Goal: Task Accomplishment & Management: Use online tool/utility

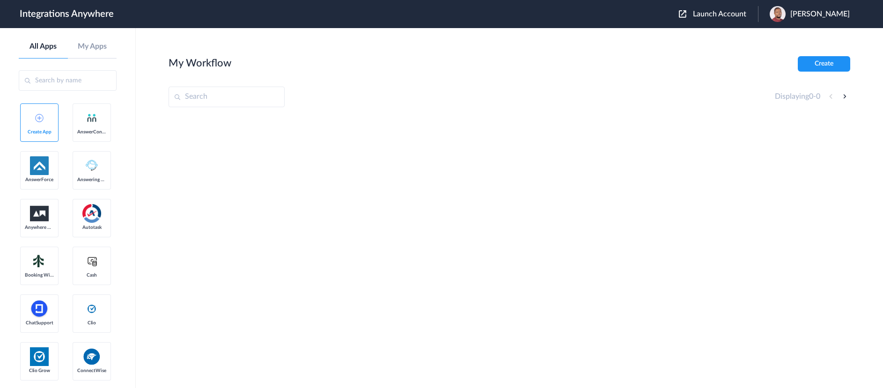
click at [731, 9] on div "Launch Account Brian Udoh My Account Logout" at bounding box center [769, 14] width 180 height 16
click at [726, 14] on span "Launch Account" at bounding box center [719, 13] width 53 height 7
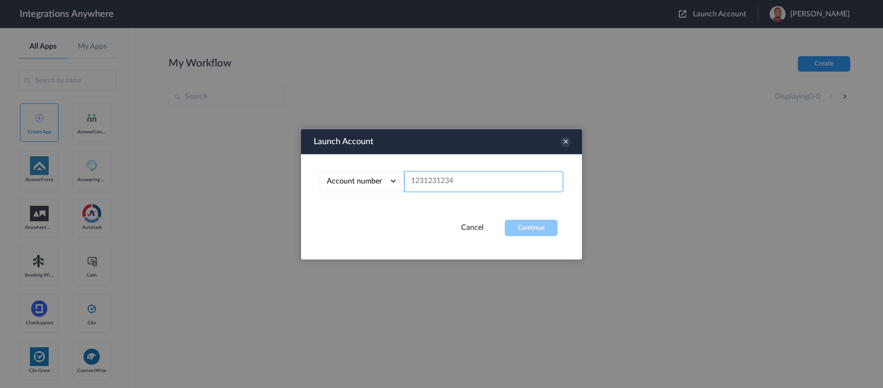
click at [439, 181] on input "text" at bounding box center [483, 181] width 159 height 21
paste input "2525854884"
type input "2525854884"
click at [536, 231] on button "Continue" at bounding box center [531, 228] width 53 height 16
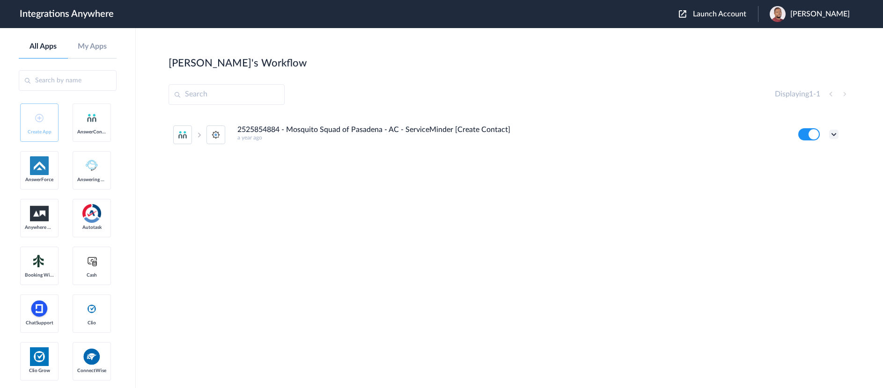
click at [836, 132] on icon at bounding box center [833, 134] width 9 height 9
click at [810, 174] on link "Task history" at bounding box center [807, 173] width 45 height 7
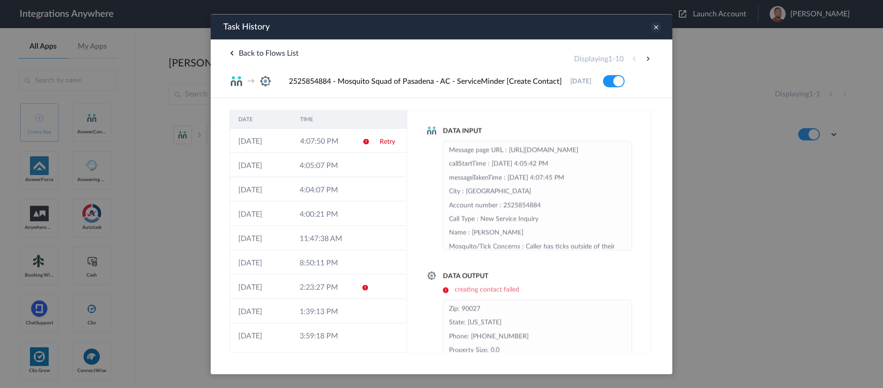
click at [655, 28] on icon at bounding box center [656, 27] width 10 height 10
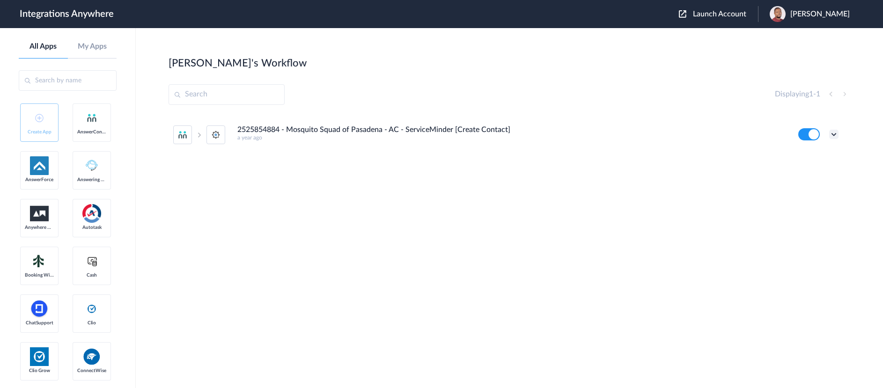
click at [836, 134] on icon at bounding box center [833, 134] width 9 height 9
click at [809, 153] on li "Edit" at bounding box center [808, 155] width 61 height 17
drag, startPoint x: 280, startPoint y: 130, endPoint x: 239, endPoint y: 129, distance: 41.2
click at [239, 129] on h4 "2525854884 - Mosquito Squad of Pasadena - AC - ServiceMinder [Create Contact]" at bounding box center [373, 129] width 273 height 9
copy h4 "2525854884"
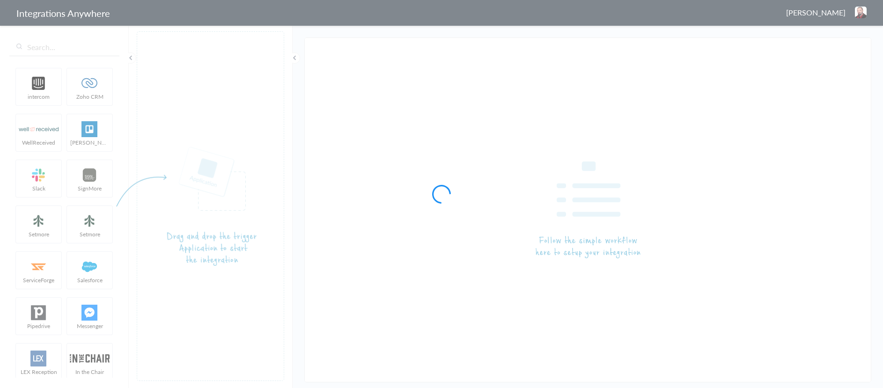
type input "2525854884 - Mosquito Squad of Pasadena - AC - ServiceMinder [Create Contact]"
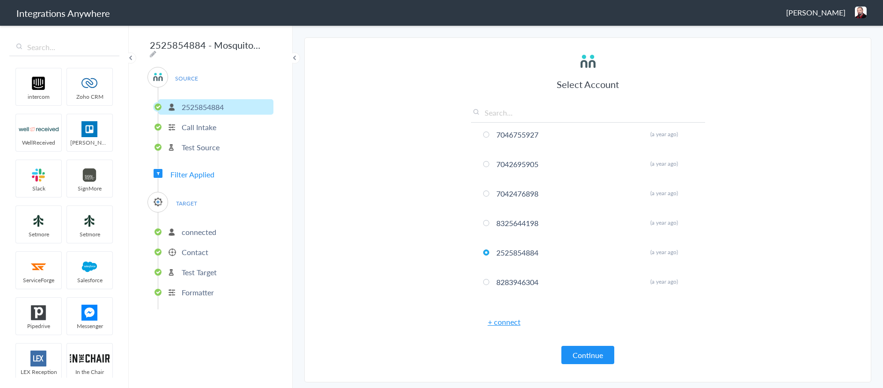
scroll to position [796, 0]
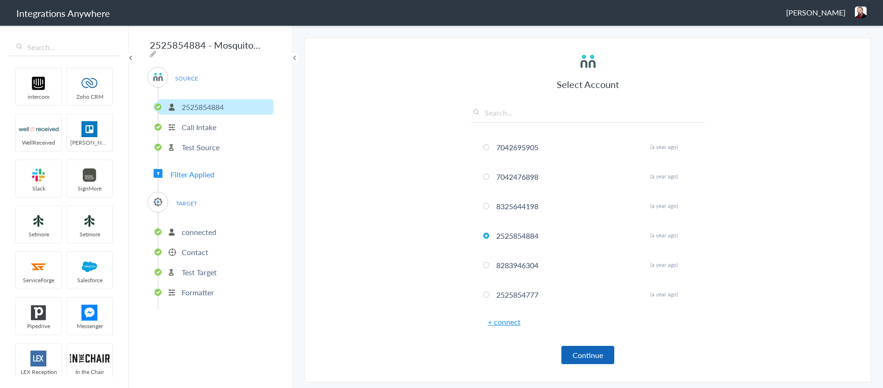
click at [586, 357] on button "Continue" at bounding box center [587, 355] width 53 height 18
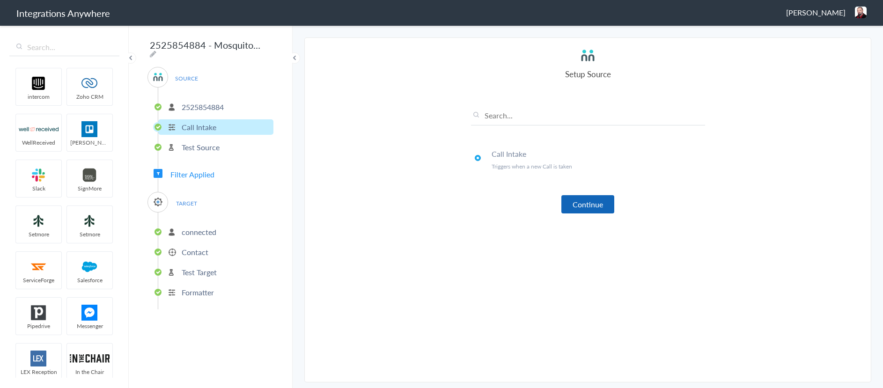
click at [589, 205] on button "Continue" at bounding box center [587, 204] width 53 height 18
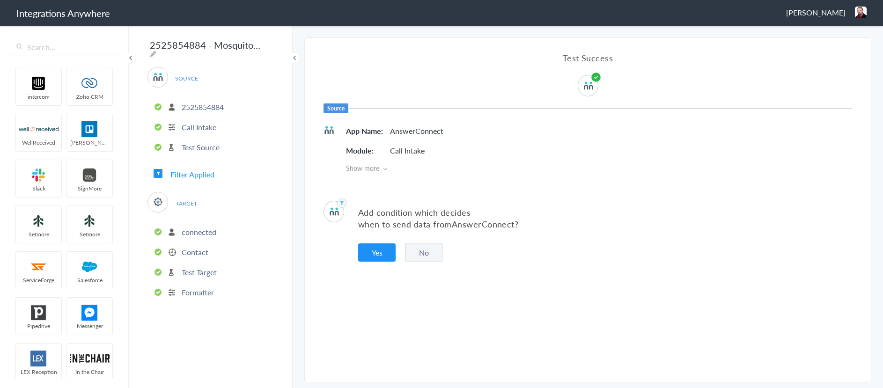
click at [418, 256] on button "No" at bounding box center [423, 252] width 37 height 19
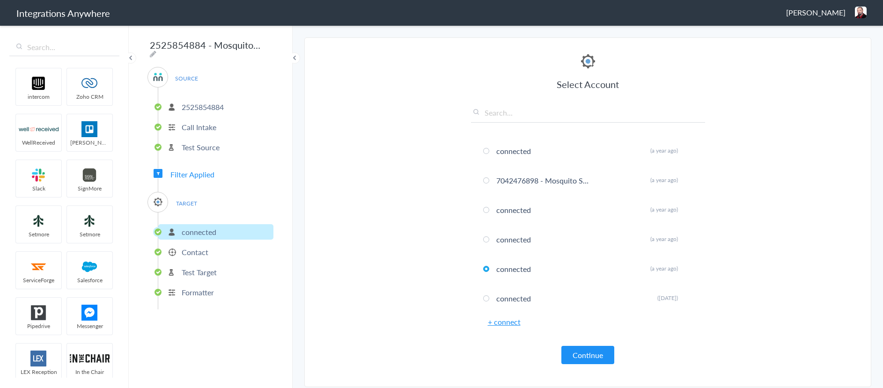
scroll to position [206, 0]
click at [586, 357] on button "Continue" at bounding box center [587, 355] width 53 height 18
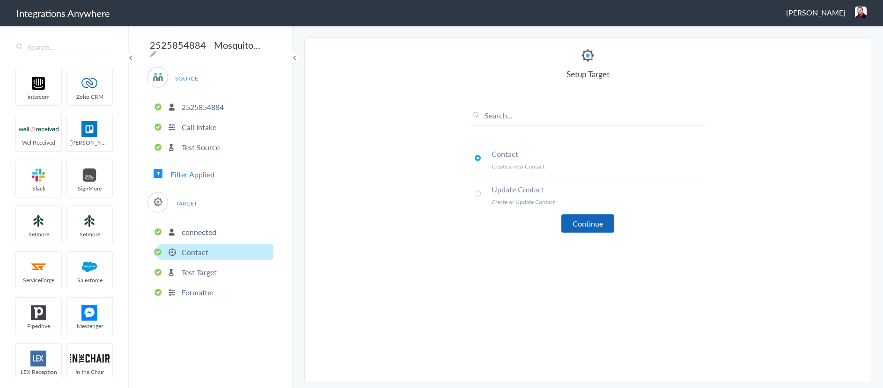
click at [586, 225] on button "Continue" at bounding box center [587, 223] width 53 height 18
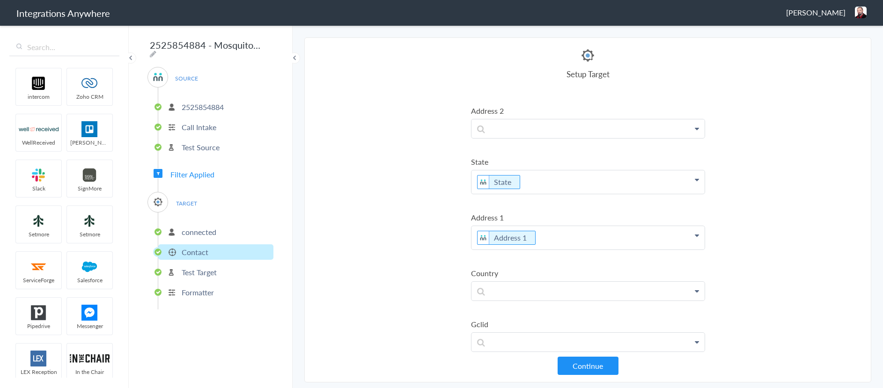
scroll to position [1021, 0]
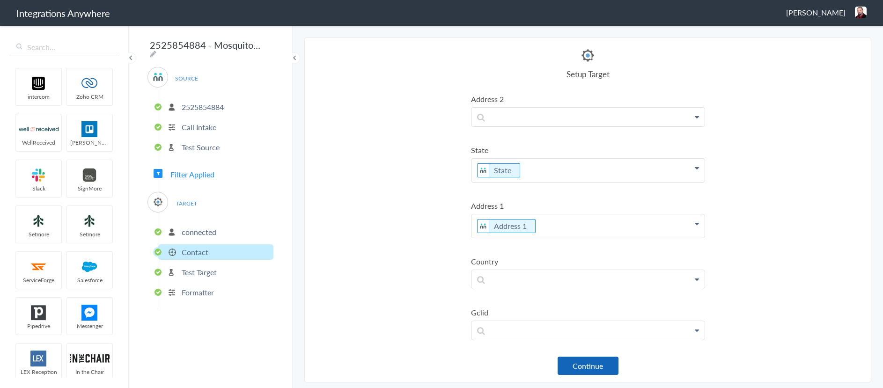
click at [589, 367] on button "Continue" at bounding box center [588, 366] width 61 height 18
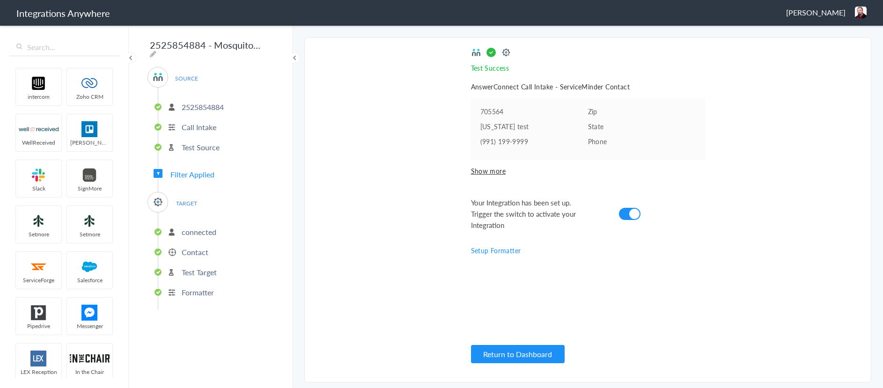
click at [206, 144] on p "Test Source" at bounding box center [201, 147] width 38 height 11
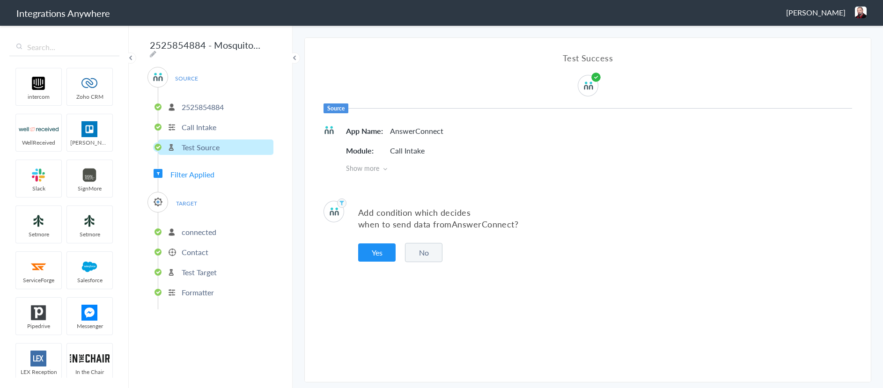
click at [199, 228] on p "connected" at bounding box center [199, 232] width 35 height 11
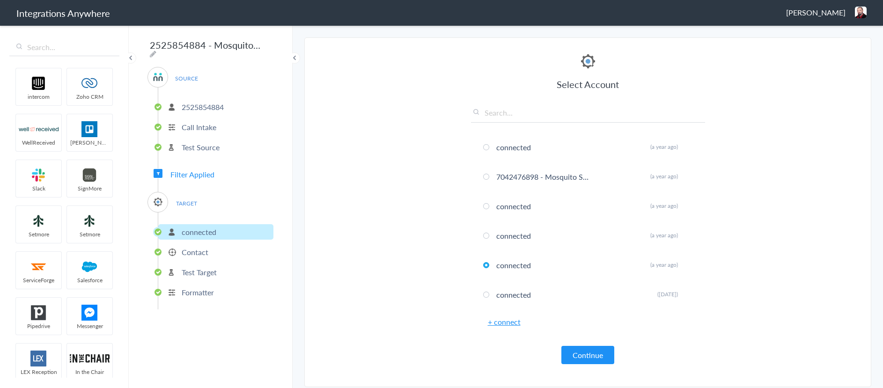
click at [197, 250] on p "Contact" at bounding box center [195, 252] width 27 height 11
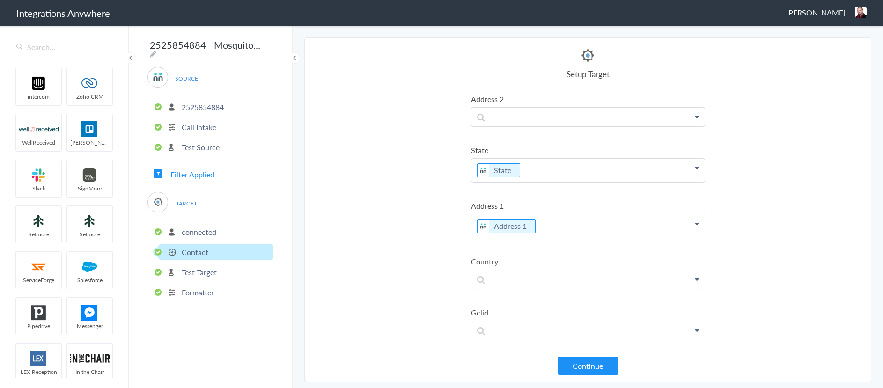
click at [200, 145] on p "Test Source" at bounding box center [201, 147] width 38 height 11
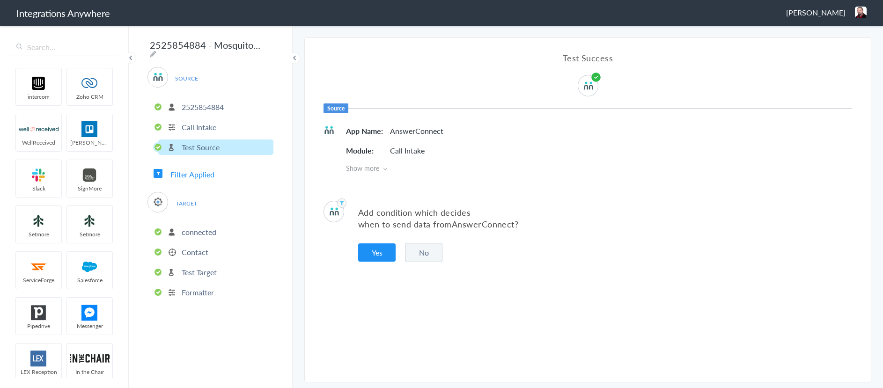
click at [191, 122] on p "Call Intake" at bounding box center [199, 127] width 35 height 11
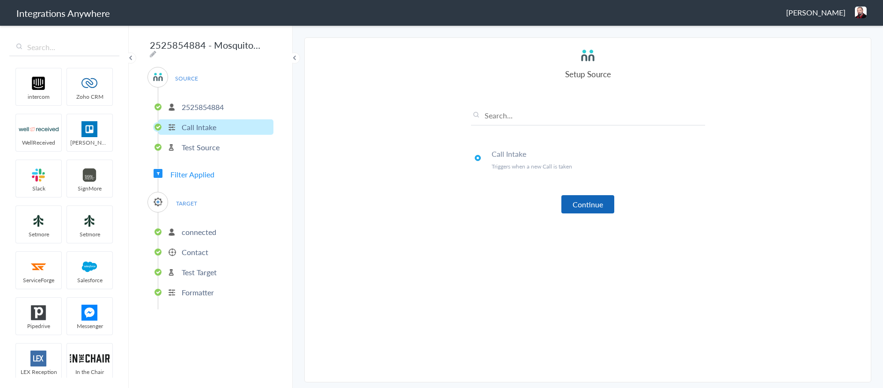
click at [591, 207] on button "Continue" at bounding box center [587, 204] width 53 height 18
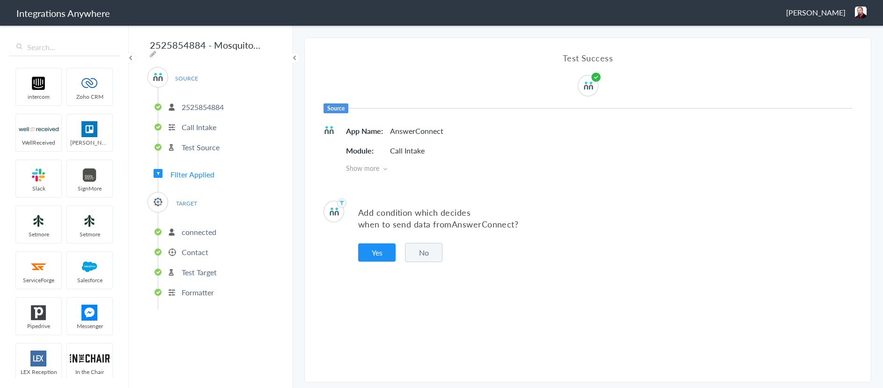
click at [420, 255] on button "No" at bounding box center [423, 252] width 37 height 19
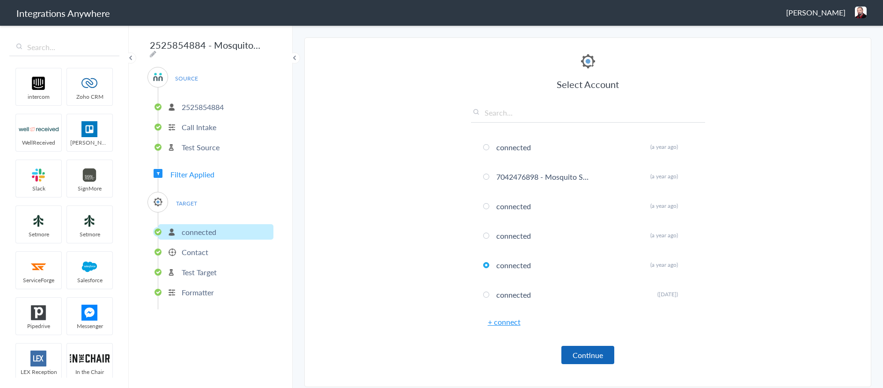
click at [596, 361] on button "Continue" at bounding box center [587, 355] width 53 height 18
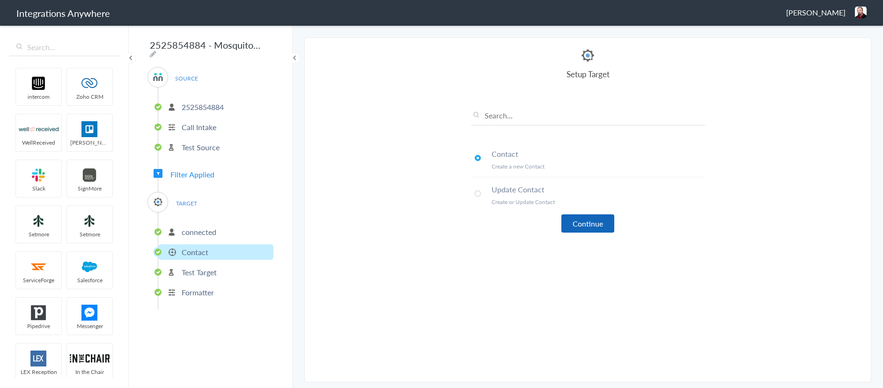
click at [594, 228] on button "Continue" at bounding box center [587, 223] width 53 height 18
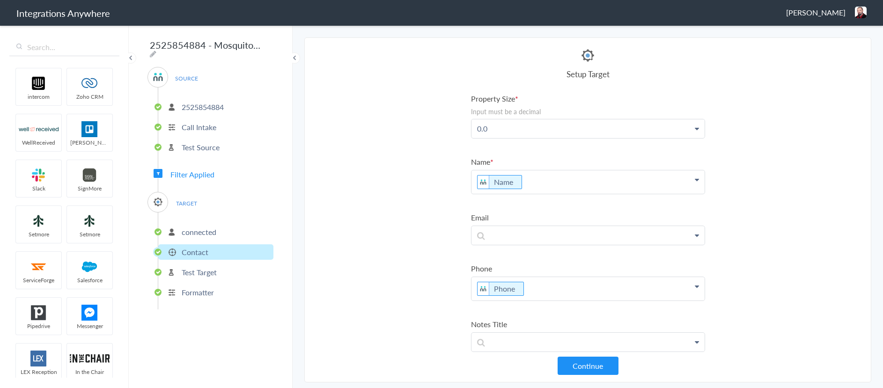
scroll to position [0, 0]
click at [157, 172] on icon at bounding box center [158, 174] width 3 height 4
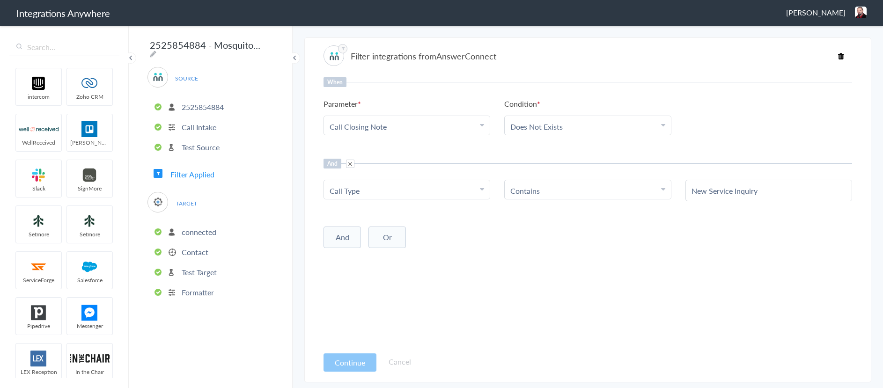
click at [198, 287] on p "Formatter" at bounding box center [198, 292] width 32 height 11
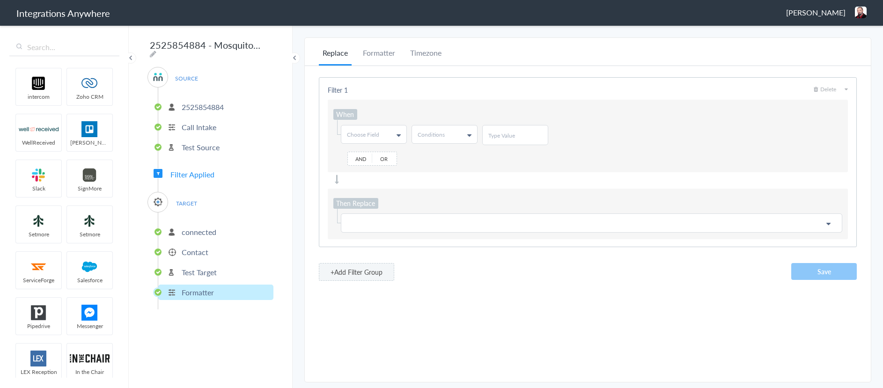
click at [211, 270] on p "Test Target" at bounding box center [199, 272] width 35 height 11
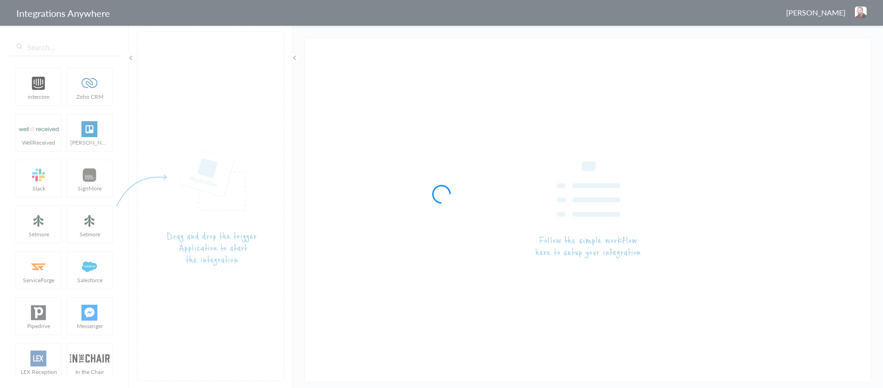
type input "2525854884 - Mosquito Squad of Pasadena - AC - ServiceMinder [Create Contact]"
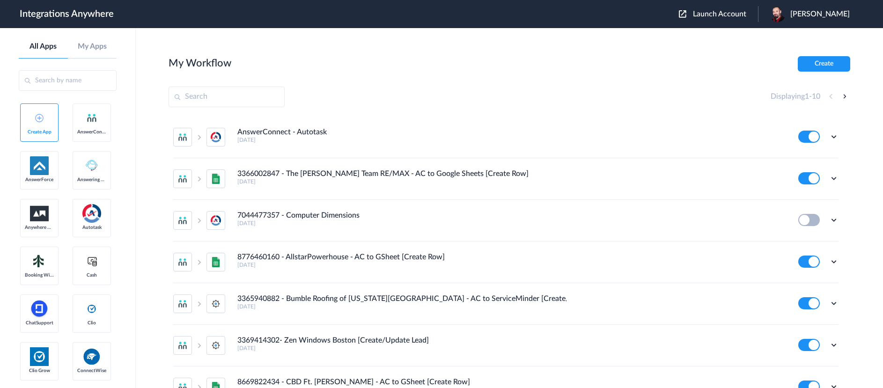
click at [746, 15] on span "Launch Account" at bounding box center [719, 13] width 53 height 7
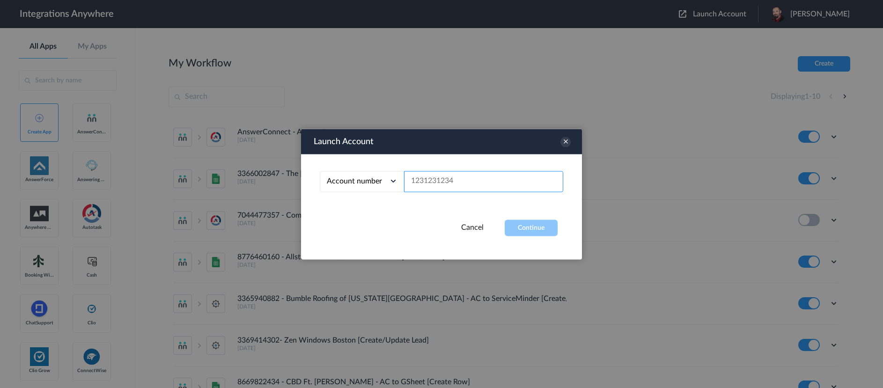
drag, startPoint x: 460, startPoint y: 180, endPoint x: 404, endPoint y: 179, distance: 56.2
click at [404, 179] on input "text" at bounding box center [483, 181] width 159 height 21
paste input "2525854884"
type input "2525854884"
click at [541, 232] on button "Continue" at bounding box center [531, 228] width 53 height 16
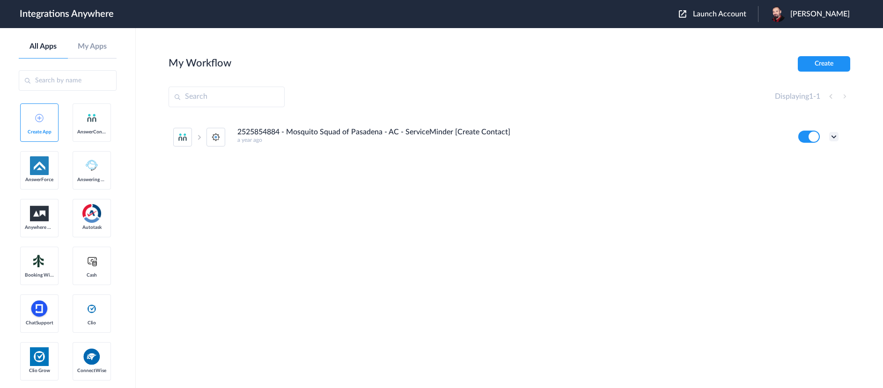
click at [835, 136] on icon at bounding box center [833, 136] width 9 height 9
click at [817, 176] on link "Task history" at bounding box center [807, 175] width 45 height 7
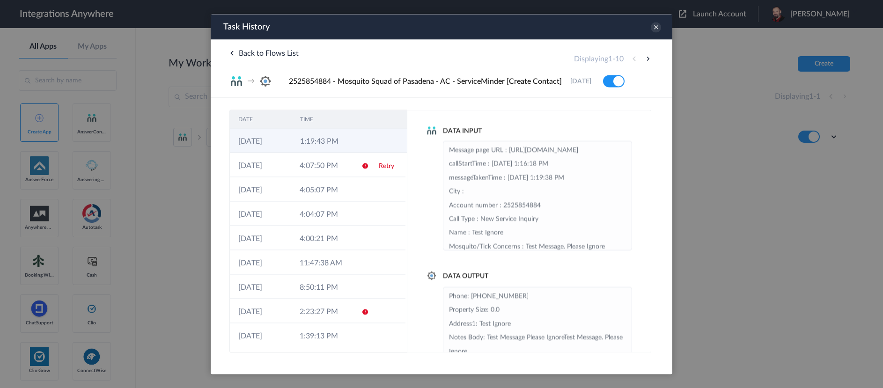
click at [354, 141] on td at bounding box center [363, 140] width 18 height 24
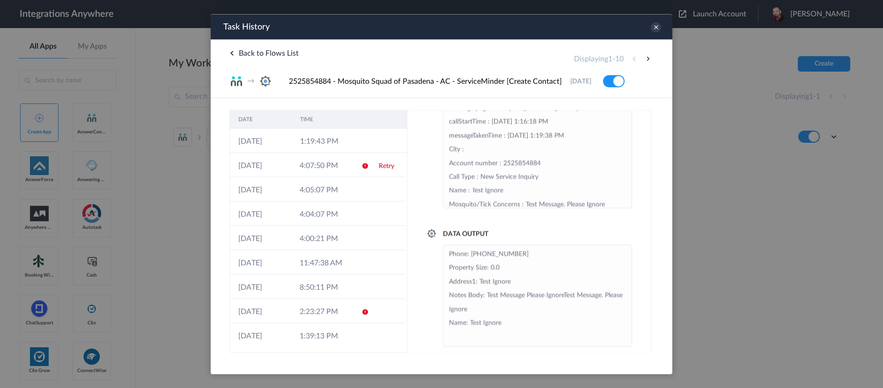
scroll to position [52, 0]
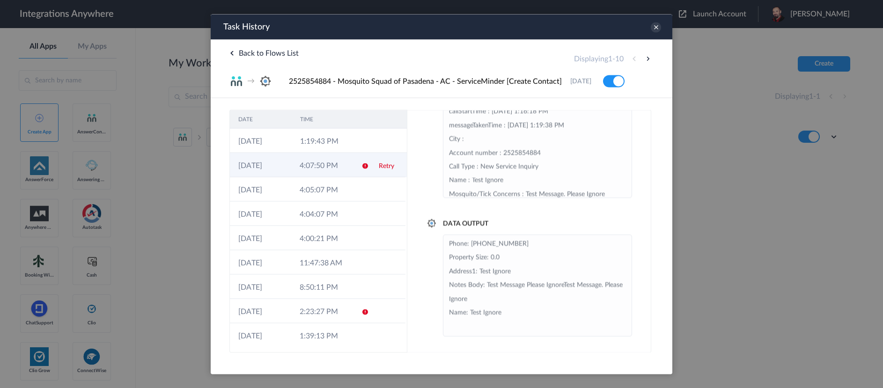
click at [353, 168] on td at bounding box center [362, 165] width 18 height 24
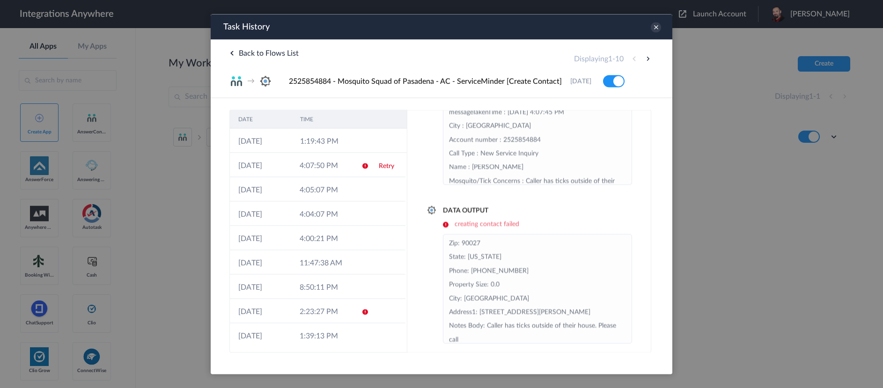
scroll to position [73, 0]
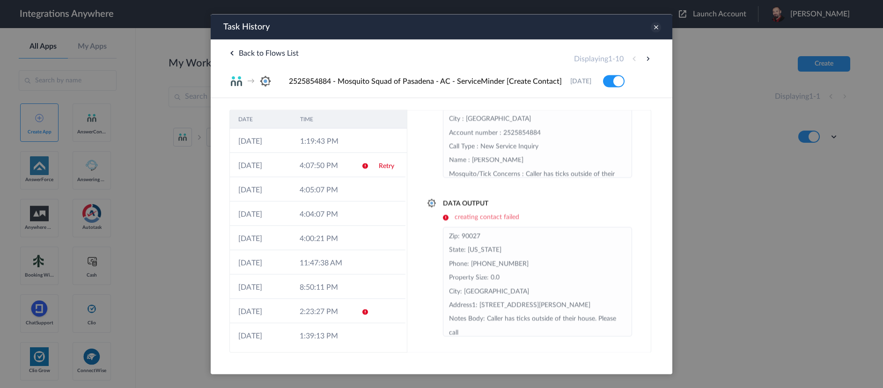
click at [654, 28] on icon at bounding box center [656, 27] width 10 height 10
